Goal: Task Accomplishment & Management: Use online tool/utility

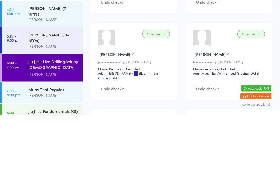
click at [43, 160] on div "[PERSON_NAME]" at bounding box center [53, 163] width 50 height 6
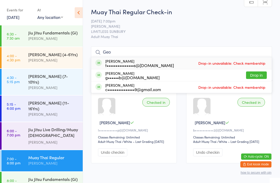
type input "Geo"
click at [253, 75] on button "Drop in" at bounding box center [256, 75] width 21 height 8
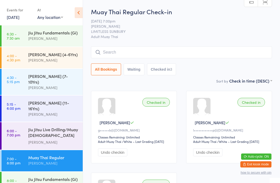
click at [122, 54] on input "search" at bounding box center [181, 52] width 181 height 12
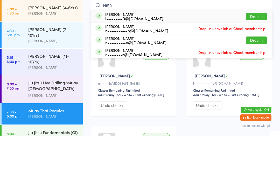
type input "Nath"
click at [114, 63] on div "l•••••••••0@[DOMAIN_NAME]" at bounding box center [134, 65] width 58 height 4
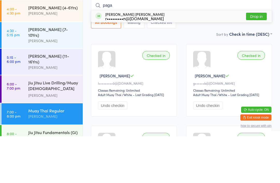
type input "paga"
click at [250, 60] on button "Drop in" at bounding box center [256, 64] width 21 height 8
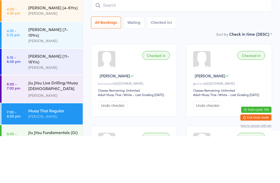
scroll to position [47, 0]
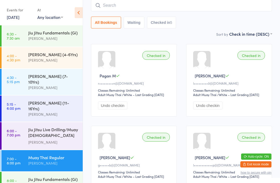
click at [183, 6] on input "search" at bounding box center [181, 5] width 181 height 12
type input "E"
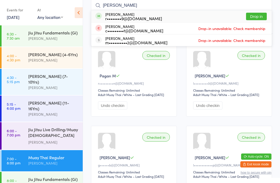
type input "[PERSON_NAME]"
click at [147, 17] on div "r••••••••9@[DOMAIN_NAME]" at bounding box center [133, 18] width 57 height 4
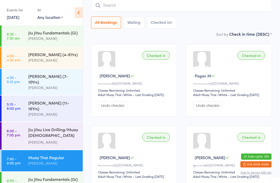
click at [97, 61] on div "Checked in [PERSON_NAME] M r••••••••9@[DOMAIN_NAME] Classes Remaining: Unlimite…" at bounding box center [134, 80] width 86 height 73
click at [34, 127] on div "Jiu Jitsu Live Drilling/Muay [DEMOGRAPHIC_DATA] Fighters" at bounding box center [53, 133] width 50 height 13
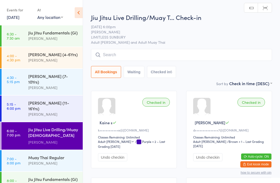
click at [129, 57] on input "search" at bounding box center [181, 55] width 181 height 12
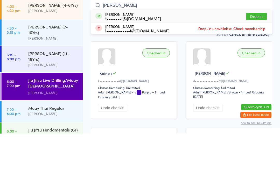
type input "[PERSON_NAME]"
click at [252, 62] on button "Drop in" at bounding box center [256, 66] width 21 height 8
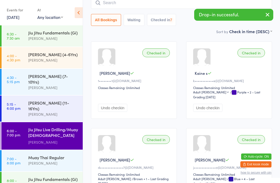
click at [19, 157] on time "7:00 - 8:00 pm" at bounding box center [14, 161] width 14 height 8
